Goal: Submit feedback/report problem: Submit feedback/report problem

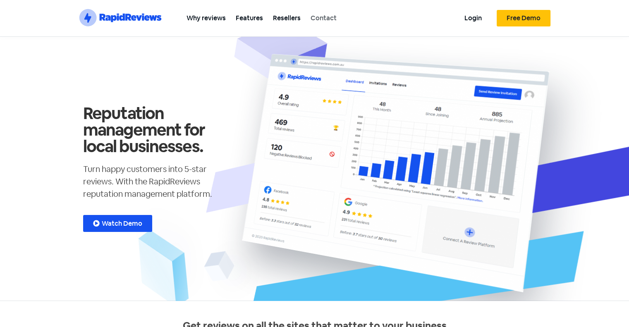
click at [333, 21] on link "Contact" at bounding box center [324, 18] width 36 height 19
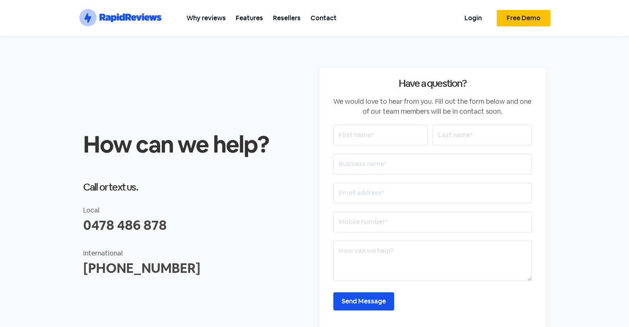
click at [382, 136] on input "text" at bounding box center [380, 135] width 94 height 21
type input "g"
type input "Gin"
type input "Fetu"
type input "Dimple Digital"
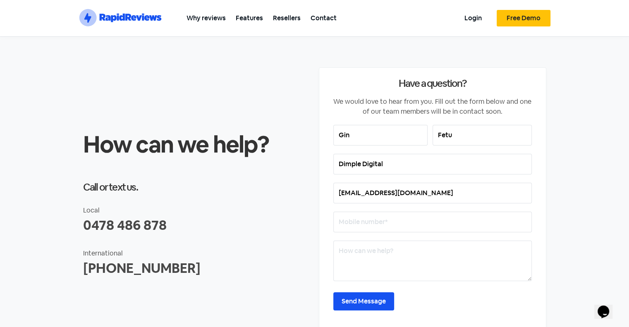
type input "[EMAIL_ADDRESS][DOMAIN_NAME]"
type input "0223281492"
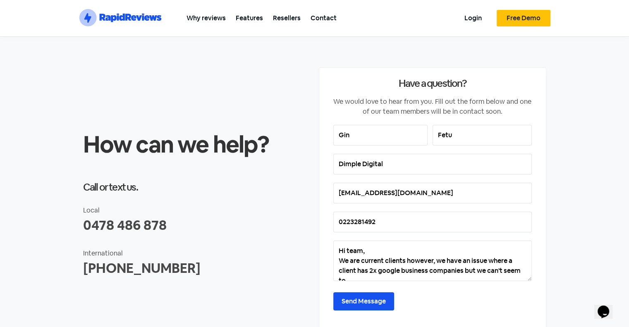
scroll to position [4, 0]
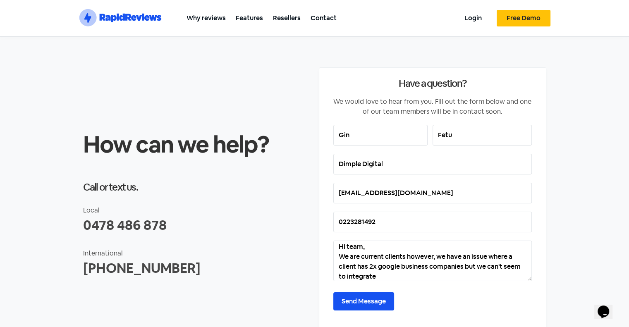
drag, startPoint x: 425, startPoint y: 272, endPoint x: 400, endPoint y: 282, distance: 27.0
click at [425, 272] on textarea "Hi team, We are current clients however, we have an issue where a client has 2x…" at bounding box center [432, 261] width 199 height 41
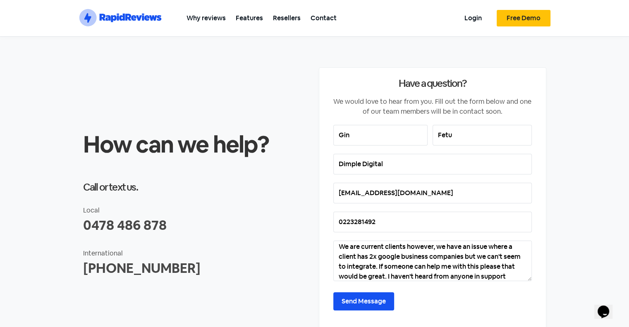
scroll to position [24, 0]
type textarea "Hi team, We are current clients however, we have an issue where a client has 2x…"
click at [347, 298] on input "Send Message" at bounding box center [363, 301] width 61 height 18
click at [365, 299] on input "Send Message" at bounding box center [363, 301] width 61 height 18
click at [365, 300] on input "Send Message" at bounding box center [363, 301] width 61 height 18
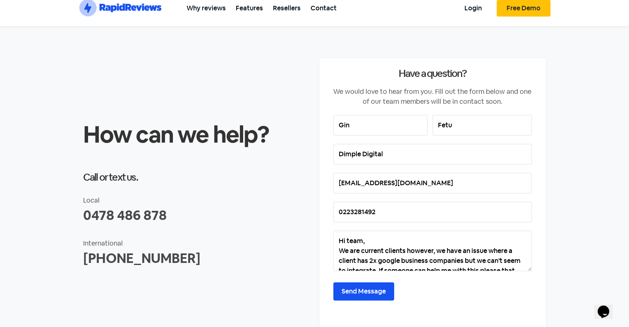
scroll to position [0, 0]
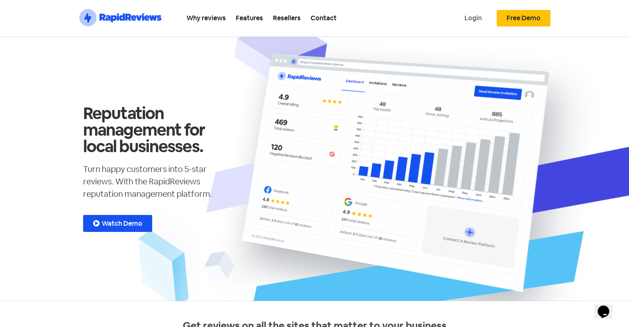
click at [472, 14] on link "Login" at bounding box center [472, 18] width 27 height 19
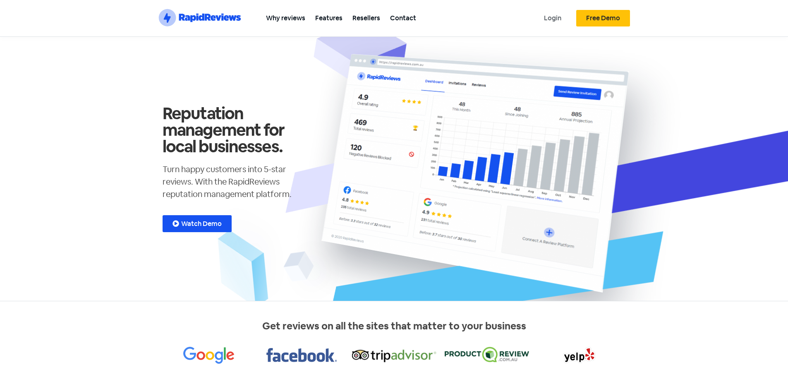
drag, startPoint x: 0, startPoint y: 0, endPoint x: 546, endPoint y: 11, distance: 546.0
click at [546, 11] on link "Login" at bounding box center [552, 18] width 27 height 19
